Goal: Information Seeking & Learning: Check status

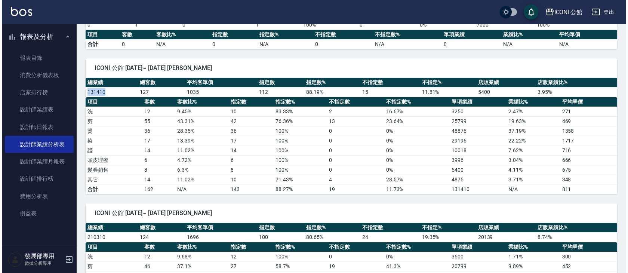
scroll to position [270, 0]
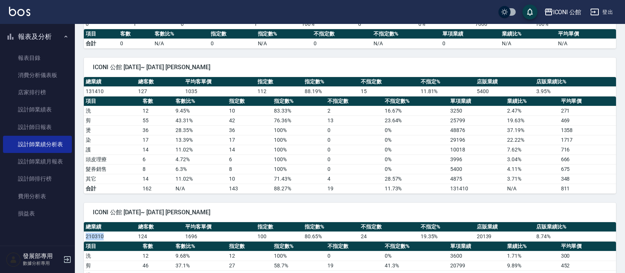
drag, startPoint x: 107, startPoint y: 238, endPoint x: 86, endPoint y: 236, distance: 21.8
click at [86, 236] on td "210310" at bounding box center [110, 237] width 52 height 10
copy td "210310"
click at [570, 10] on div "ICONI 公館" at bounding box center [567, 11] width 28 height 9
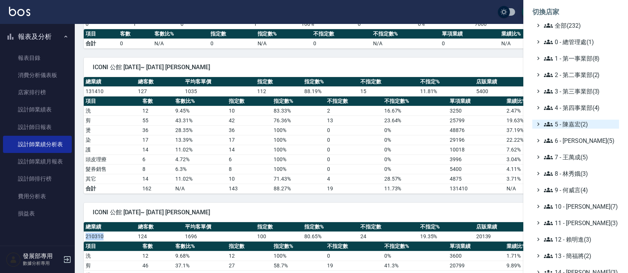
click at [577, 126] on span "5 - 陳嘉宏(2)" at bounding box center [580, 124] width 72 height 9
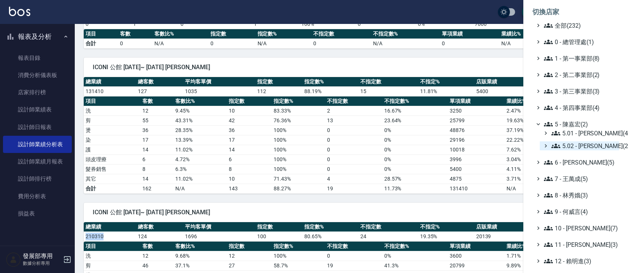
click at [599, 147] on span "5.02 - 歐芷辰(2)" at bounding box center [584, 145] width 65 height 9
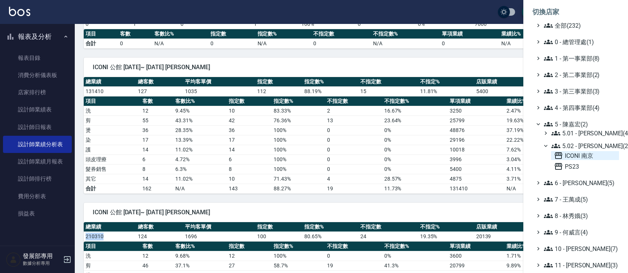
click at [593, 157] on span "ICONI 南京" at bounding box center [585, 155] width 62 height 9
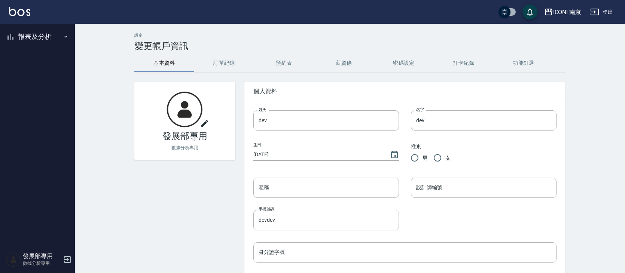
click at [55, 37] on button "報表及分析" at bounding box center [37, 36] width 69 height 19
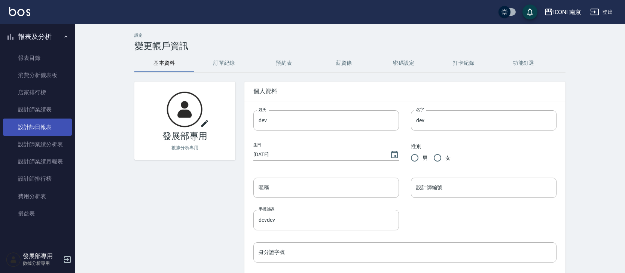
click at [50, 126] on link "設計師日報表" at bounding box center [37, 127] width 69 height 17
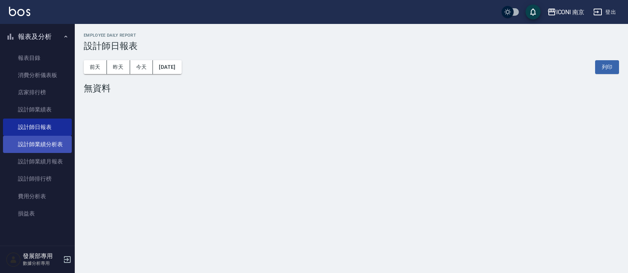
click at [55, 150] on link "設計師業績分析表" at bounding box center [37, 144] width 69 height 17
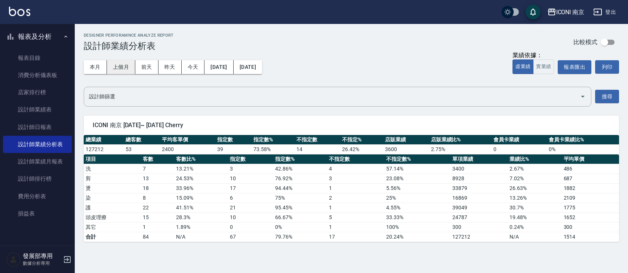
click at [114, 66] on button "上個月" at bounding box center [121, 67] width 28 height 14
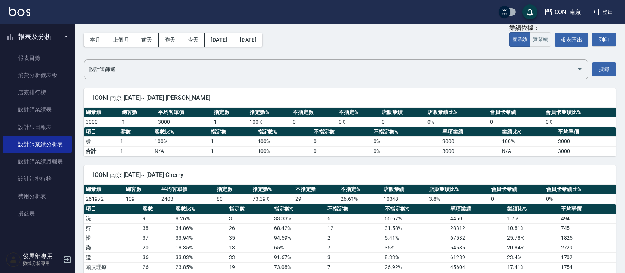
scroll to position [55, 0]
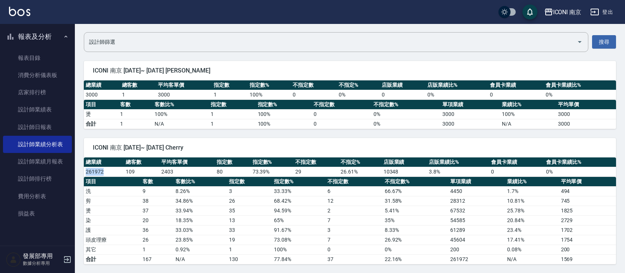
drag, startPoint x: 100, startPoint y: 171, endPoint x: 87, endPoint y: 172, distance: 12.9
click at [87, 172] on td "261972" at bounding box center [104, 172] width 40 height 10
copy td "261972"
